Goal: Task Accomplishment & Management: Manage account settings

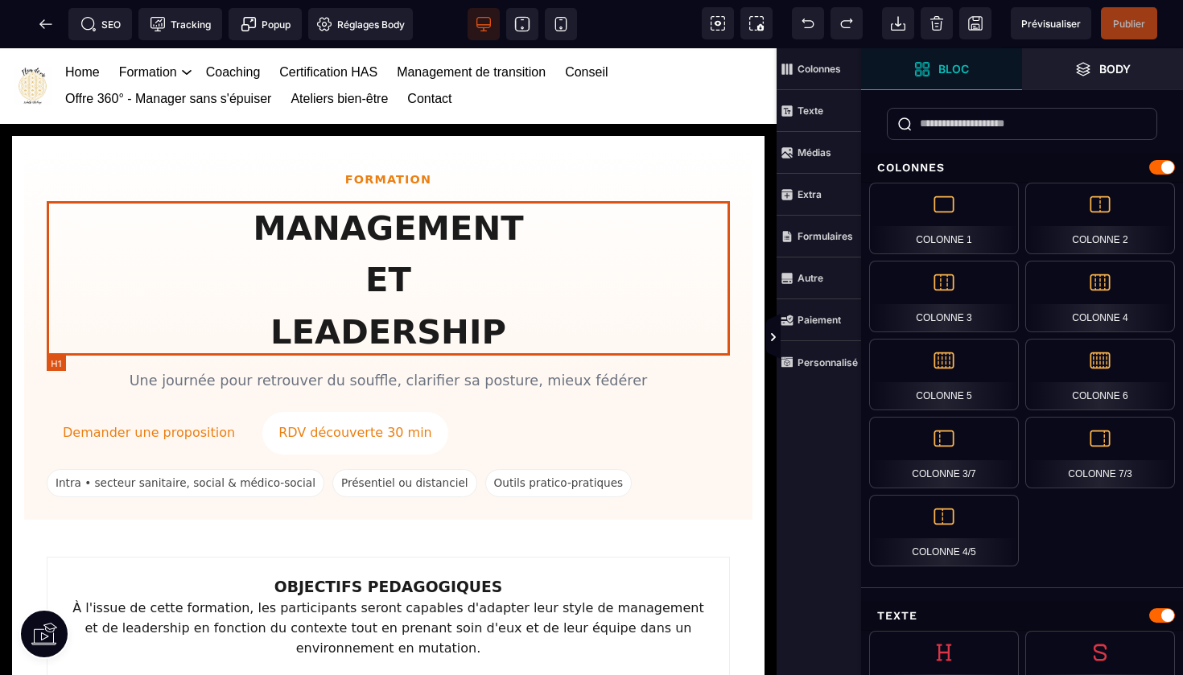
click at [456, 221] on h1 "MANAGEMENT ET LEADERSHIP" at bounding box center [388, 280] width 683 height 155
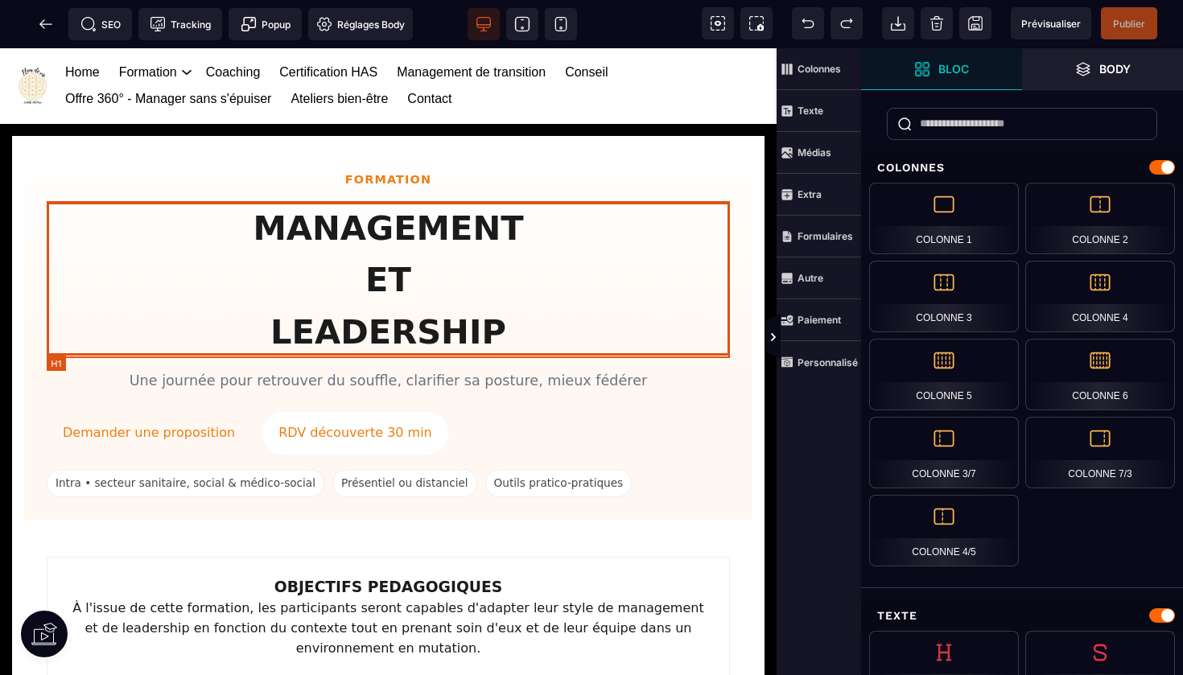
select select "***"
select select
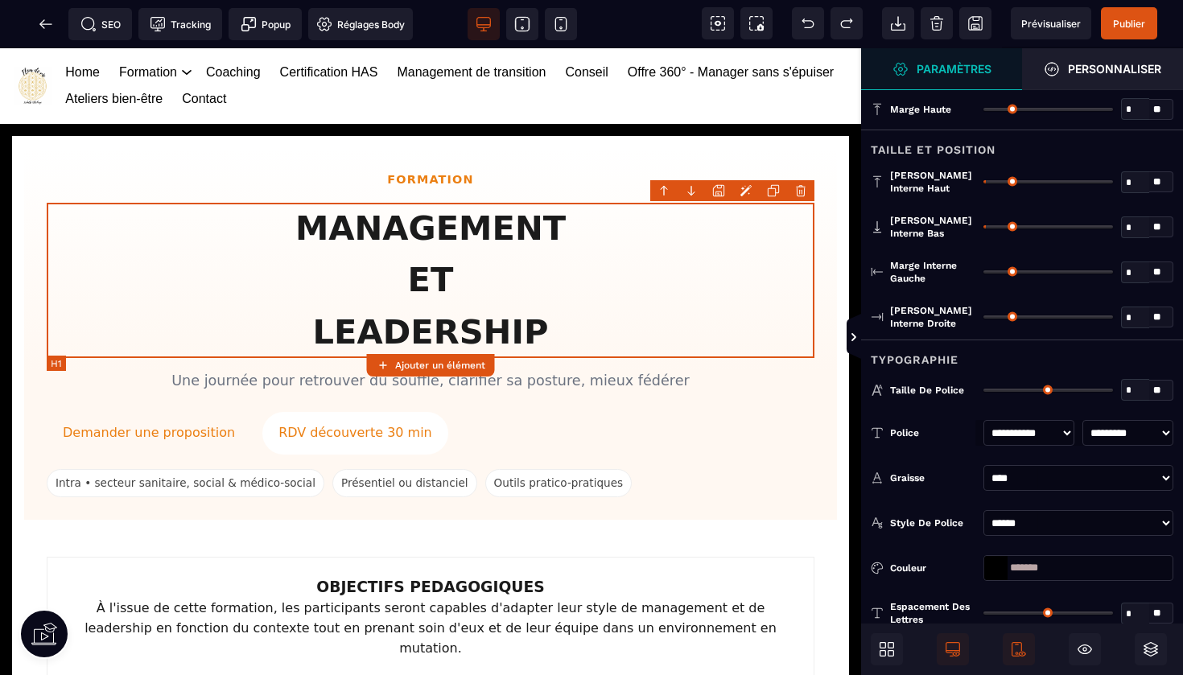
click at [456, 221] on h1 "MANAGEMENT ET LEADERSHIP" at bounding box center [431, 280] width 768 height 155
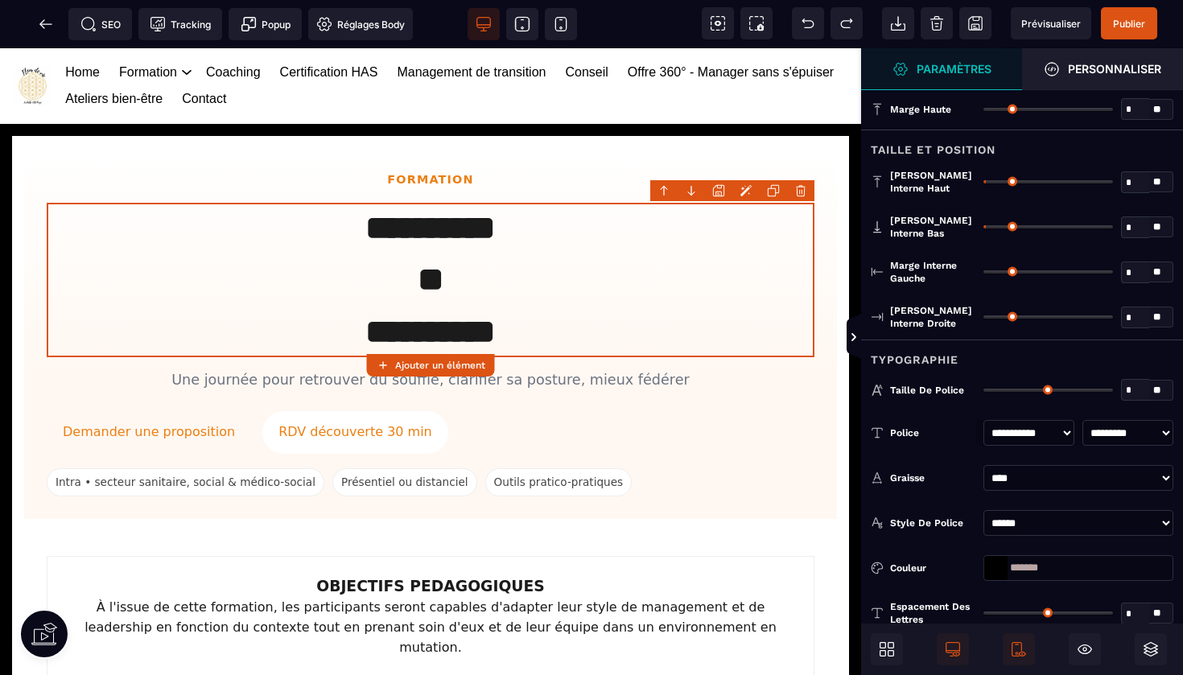
select select "***"
click at [1132, 21] on span "Publier" at bounding box center [1129, 24] width 32 height 12
click at [46, 22] on icon at bounding box center [46, 24] width 16 height 16
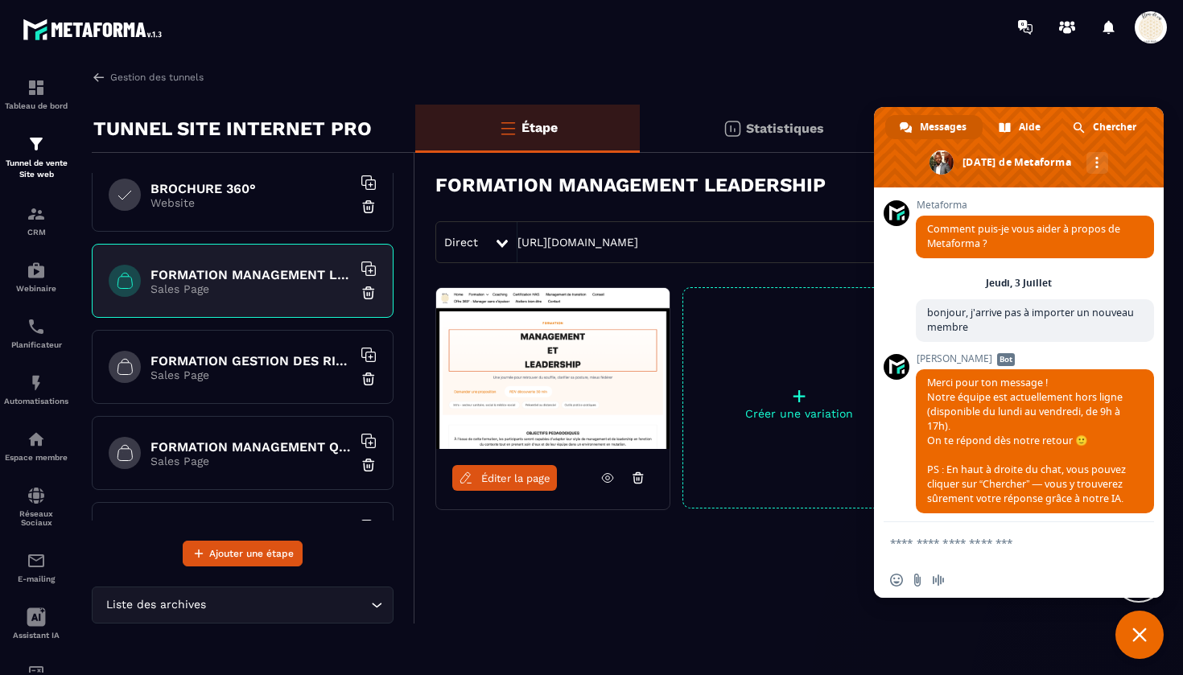
scroll to position [807, 0]
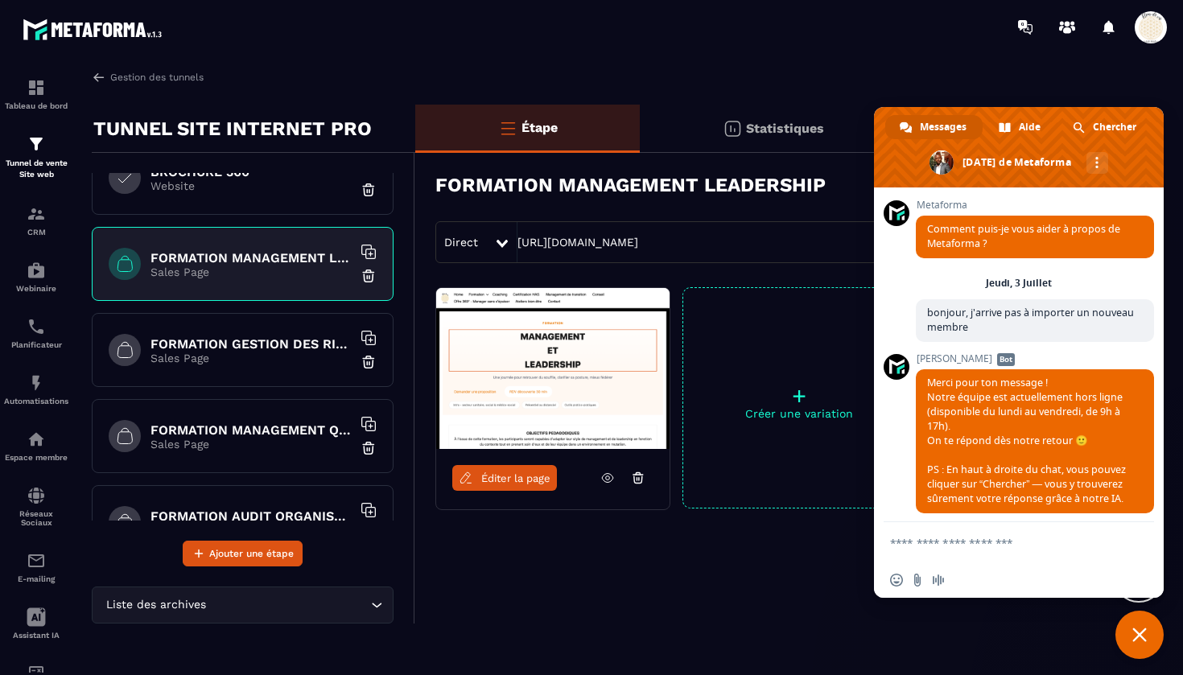
click at [231, 351] on h6 "FORMATION GESTION DES RISQUES EN SANTE" at bounding box center [250, 343] width 201 height 15
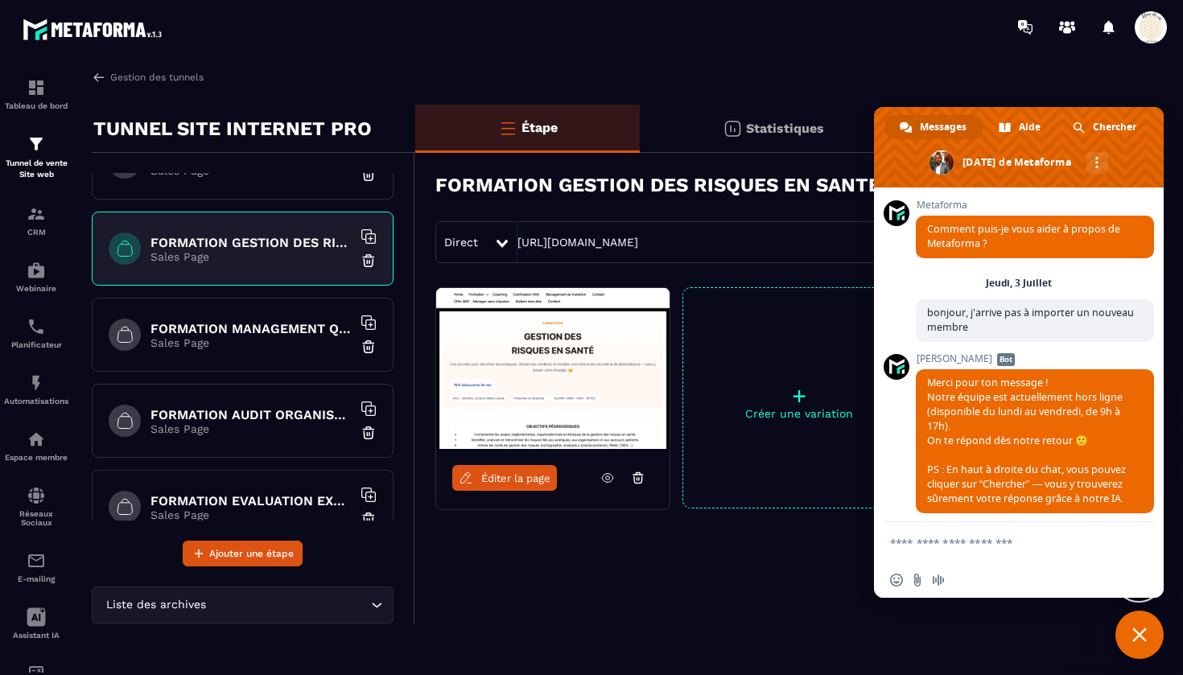
scroll to position [910, 0]
click at [286, 410] on h6 "FORMATION AUDIT ORGANISATIONNEL EN ESSMS" at bounding box center [250, 413] width 201 height 15
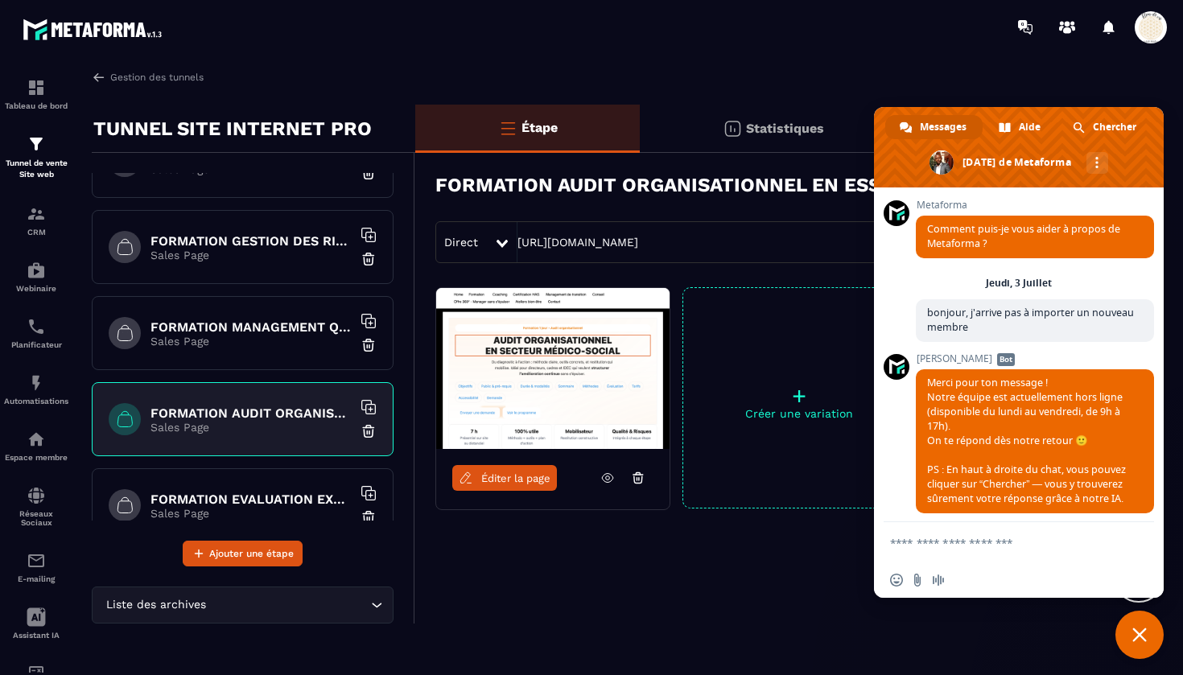
click at [288, 241] on h6 "FORMATION GESTION DES RISQUES EN SANTE" at bounding box center [250, 240] width 201 height 15
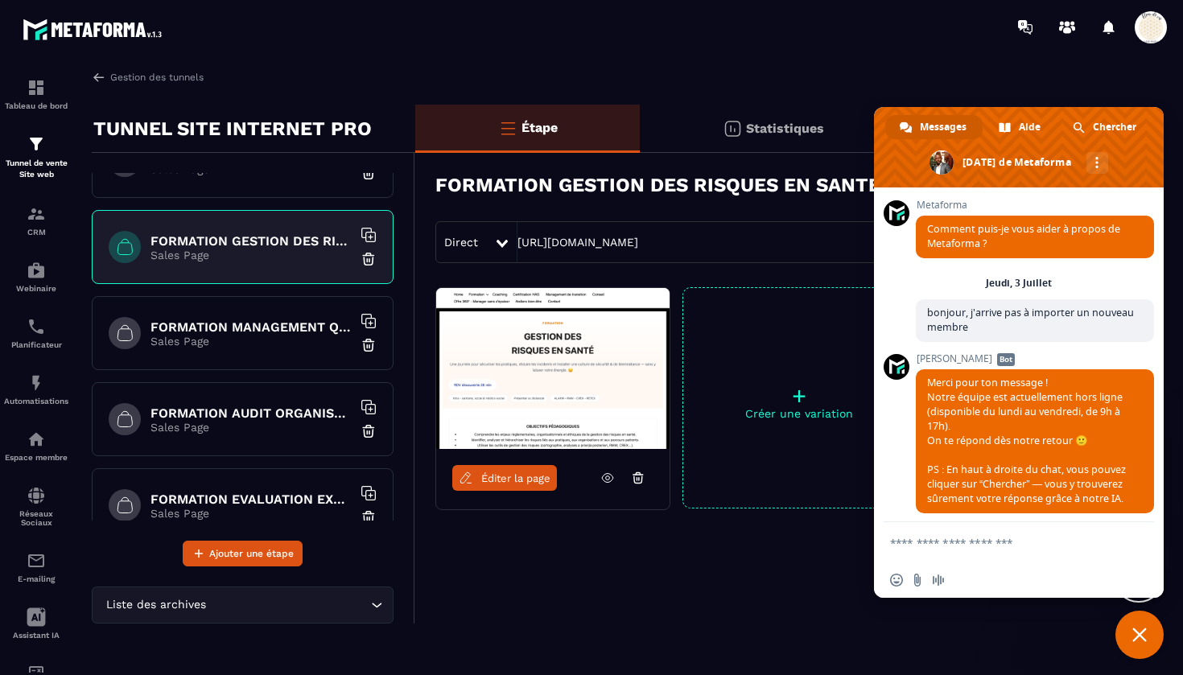
click at [521, 478] on span "Éditer la page" at bounding box center [515, 478] width 69 height 12
